Goal: Use online tool/utility: Utilize a website feature to perform a specific function

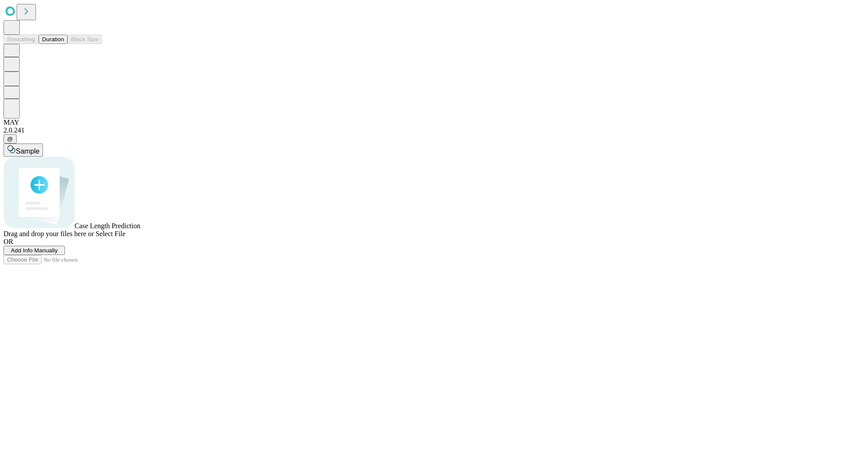
click at [64, 44] on button "Duration" at bounding box center [53, 39] width 29 height 9
click at [58, 253] on span "Add Info Manually" at bounding box center [34, 250] width 47 height 7
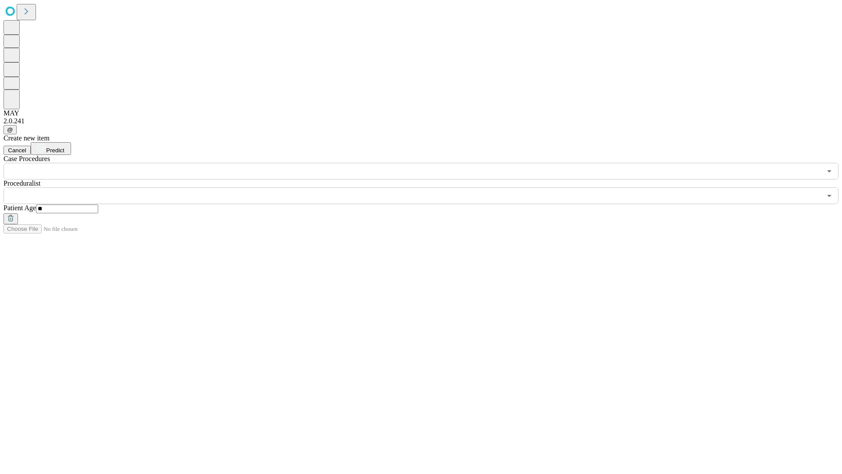
type input "**"
click at [427, 187] on input "text" at bounding box center [413, 195] width 818 height 17
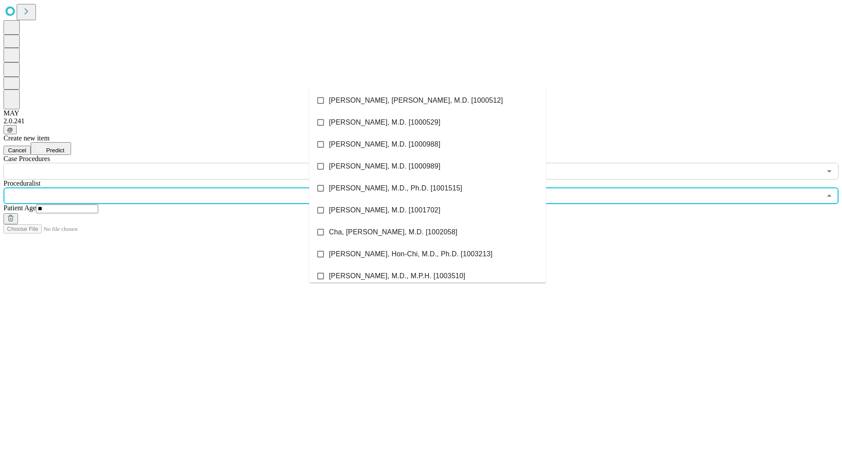
click at [427, 100] on li "[PERSON_NAME], [PERSON_NAME], M.D. [1000512]" at bounding box center [427, 100] width 237 height 22
click at [184, 163] on input "text" at bounding box center [413, 171] width 818 height 17
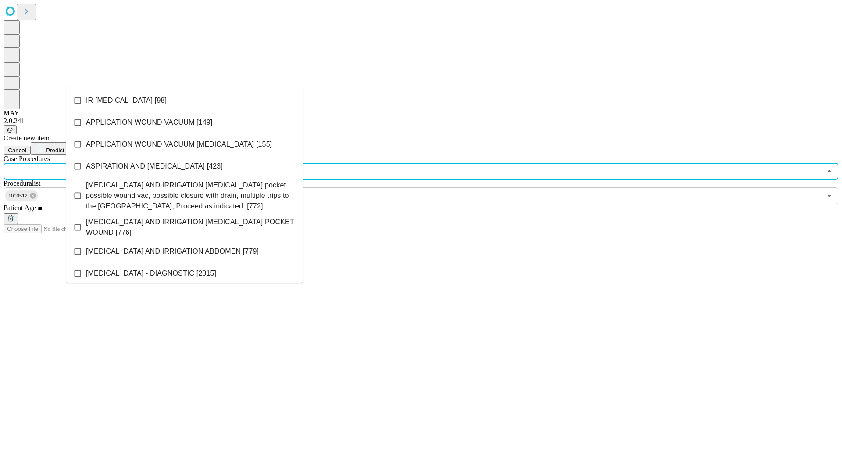
click at [185, 100] on li "IR [MEDICAL_DATA] [98]" at bounding box center [184, 100] width 237 height 22
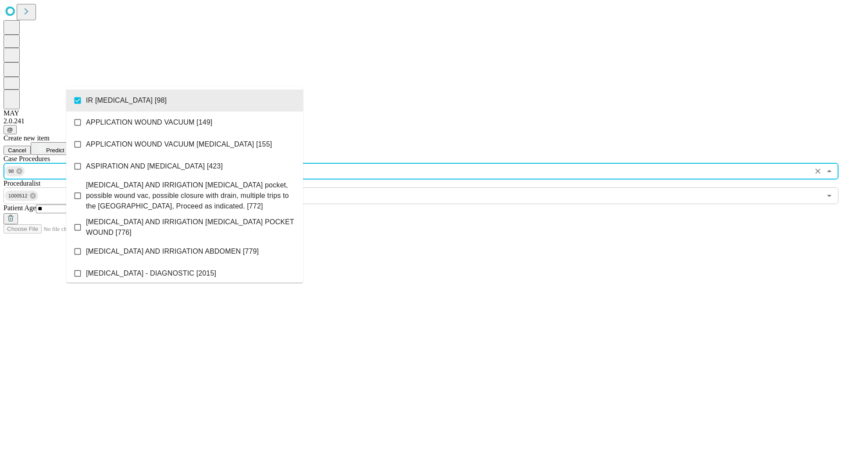
click at [64, 147] on span "Predict" at bounding box center [55, 150] width 18 height 7
